Goal: Task Accomplishment & Management: Manage account settings

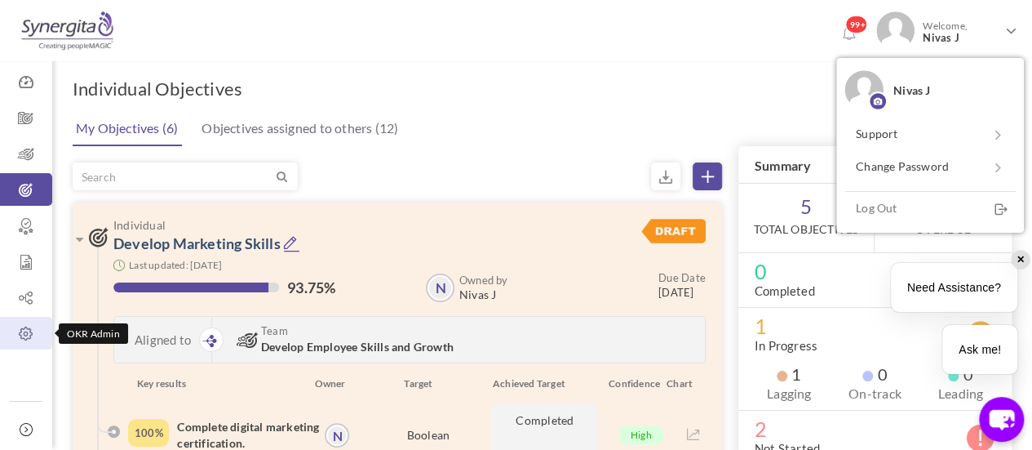
click at [35, 341] on icon at bounding box center [26, 334] width 52 height 16
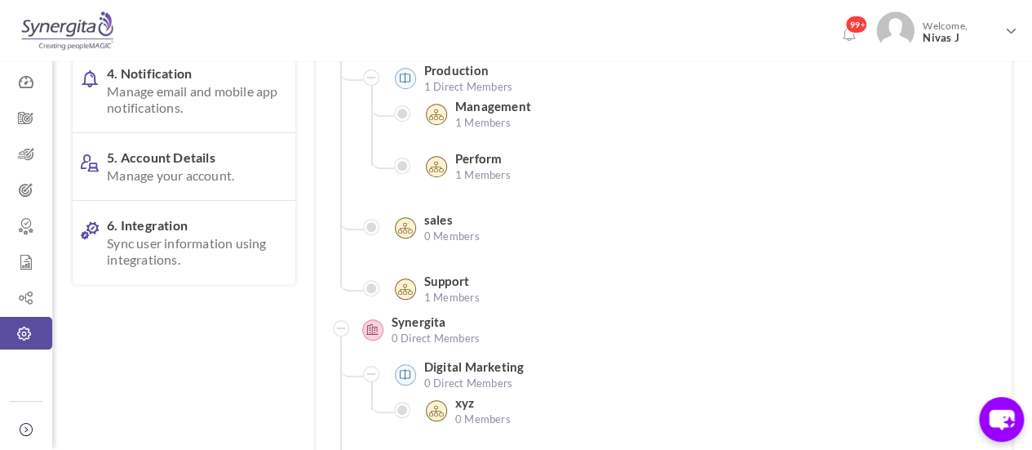
scroll to position [393, 0]
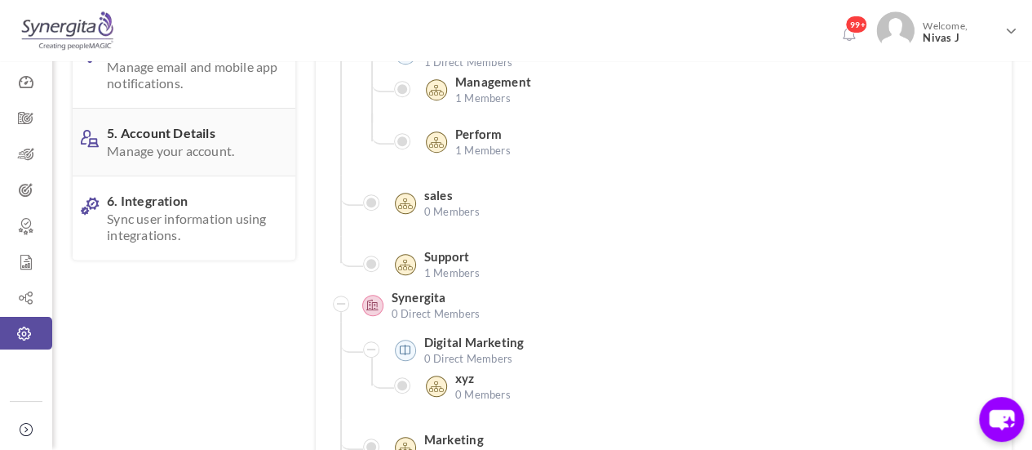
click at [181, 149] on span "5. Account Details Manage your account." at bounding box center [192, 142] width 171 height 34
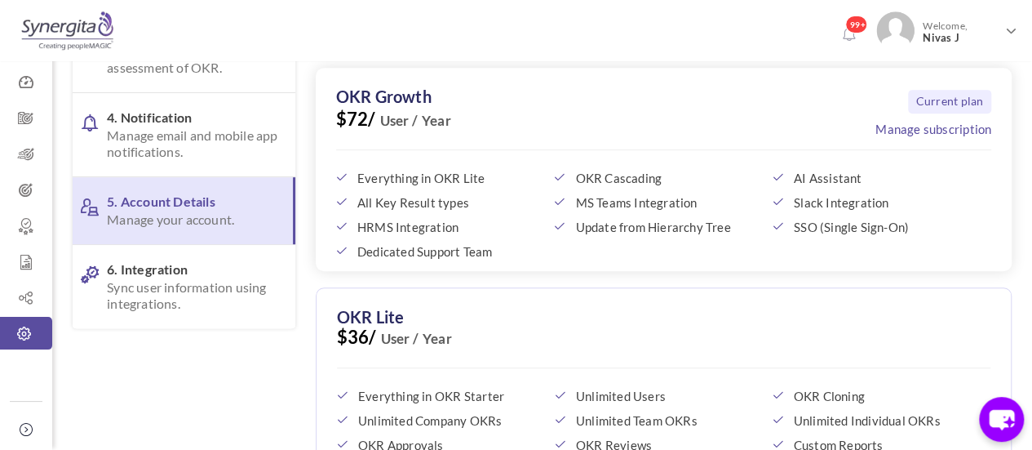
scroll to position [305, 0]
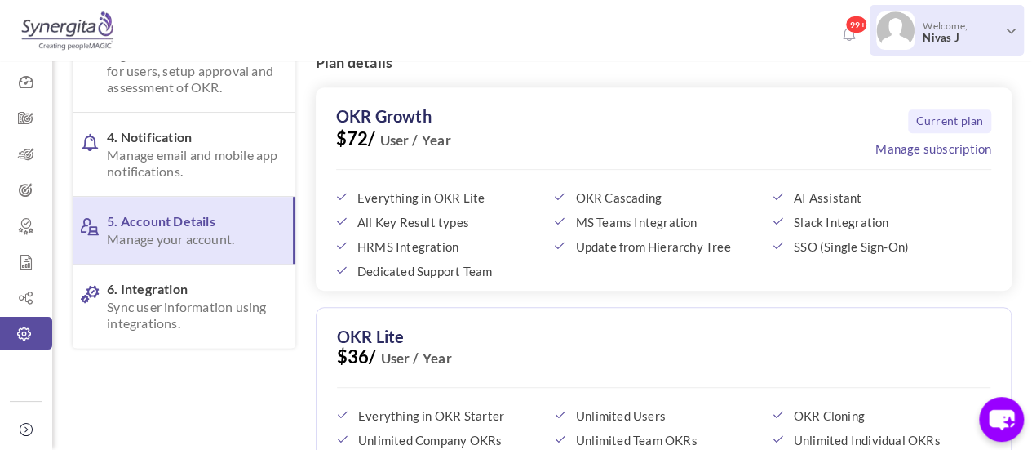
click at [965, 24] on span "Welcome, Nivas J" at bounding box center [959, 31] width 89 height 41
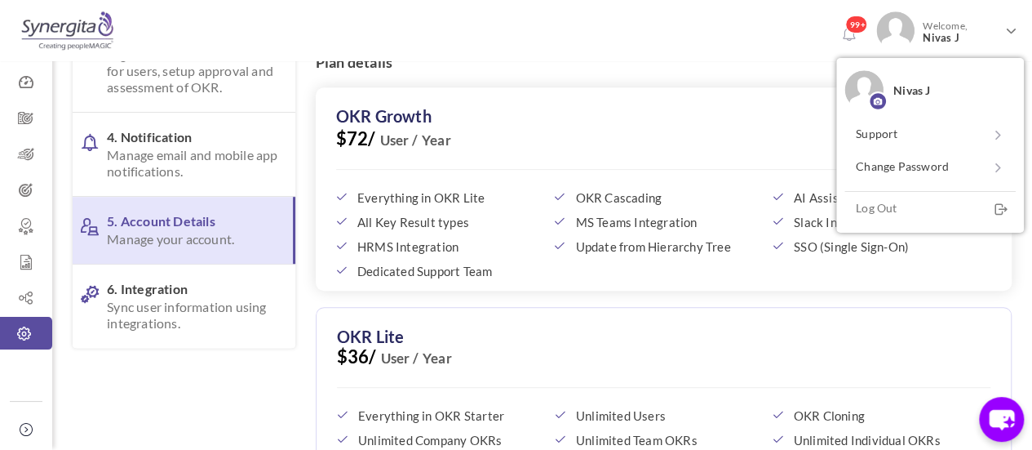
click at [553, 326] on div "OKR Lite $36/ User / Year Everything in OKR Starter Unlimited Users OKR Cloning…" at bounding box center [664, 413] width 696 height 212
